Goal: Find specific page/section: Find specific page/section

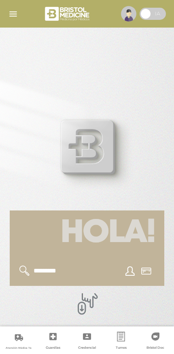
click at [47, 265] on input "text" at bounding box center [66, 270] width 66 height 11
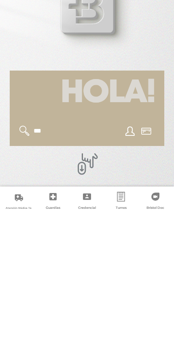
type input "***"
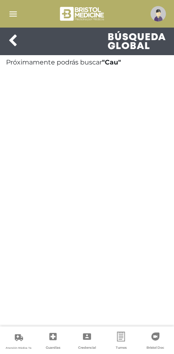
click at [14, 40] on icon at bounding box center [12, 40] width 9 height 13
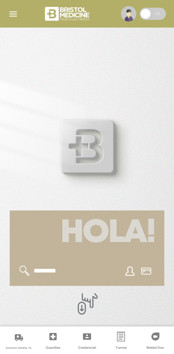
click at [64, 267] on input "text" at bounding box center [66, 270] width 66 height 11
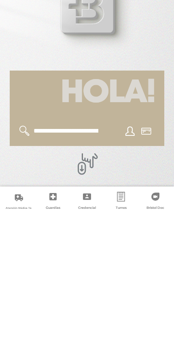
type input "**********"
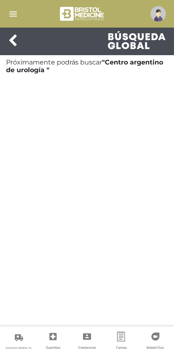
click at [120, 65] on strong ""Centro argentino de urología "" at bounding box center [84, 65] width 157 height 15
click at [12, 42] on icon at bounding box center [12, 40] width 9 height 13
click at [11, 39] on icon at bounding box center [12, 40] width 9 height 13
click at [15, 39] on icon at bounding box center [12, 40] width 9 height 13
click at [6, 36] on div "Búsqueda Global" at bounding box center [87, 42] width 174 height 28
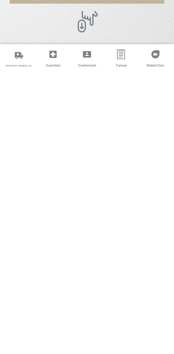
click at [15, 17] on img "button" at bounding box center [13, 14] width 10 height 10
